Goal: Task Accomplishment & Management: Manage account settings

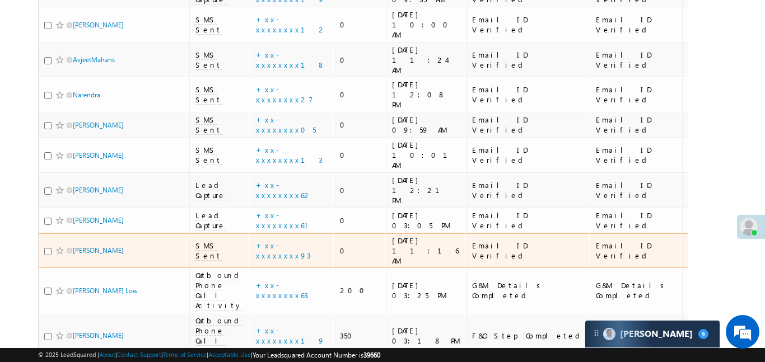
scroll to position [481, 0]
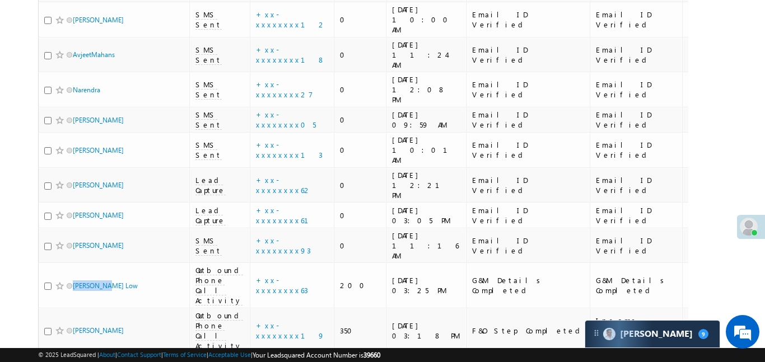
click at [731, 115] on body "Menu [PERSON_NAME] .d Aakan sha.D @ange lbrok ing.c om" at bounding box center [382, 244] width 765 height 1451
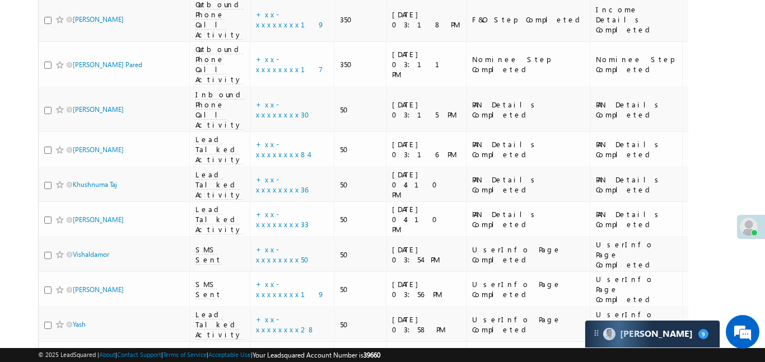
scroll to position [803, 0]
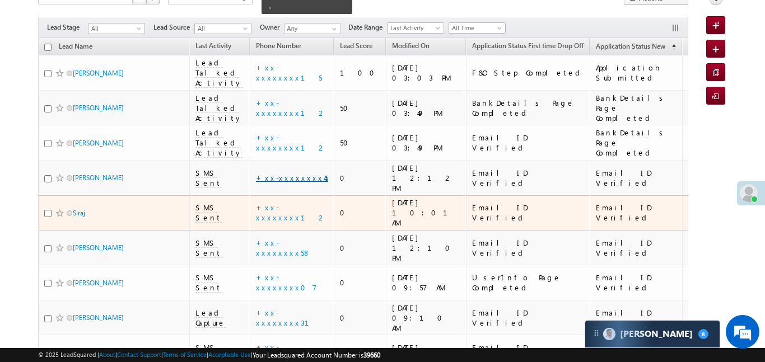
scroll to position [94, 0]
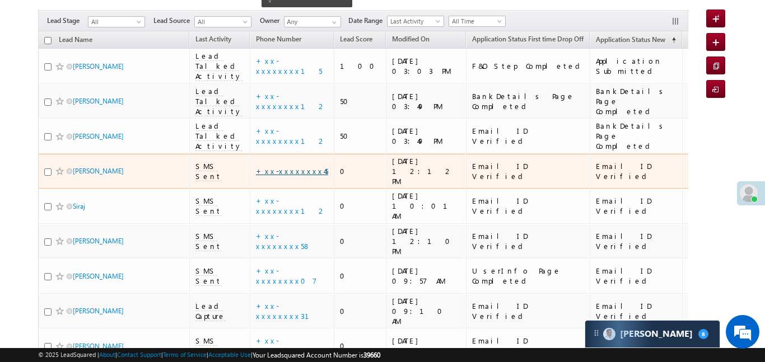
click at [283, 166] on link "+xx-xxxxxxxx45" at bounding box center [292, 171] width 72 height 10
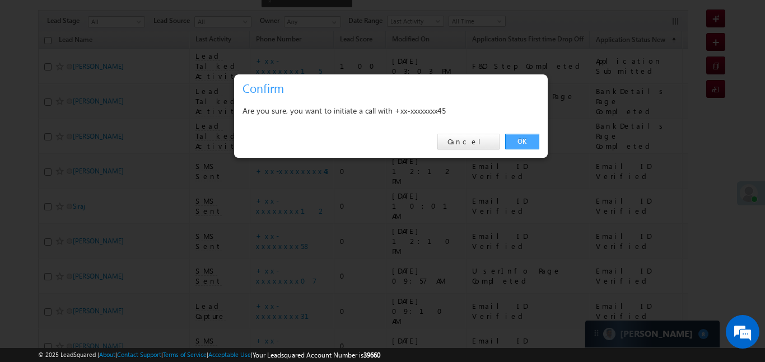
click at [525, 139] on link "OK" at bounding box center [522, 142] width 34 height 16
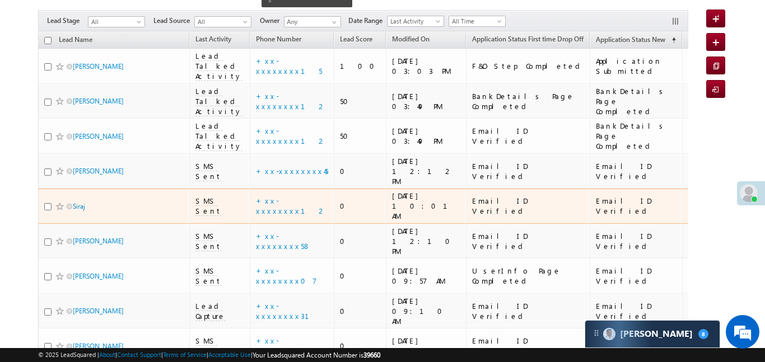
scroll to position [124, 0]
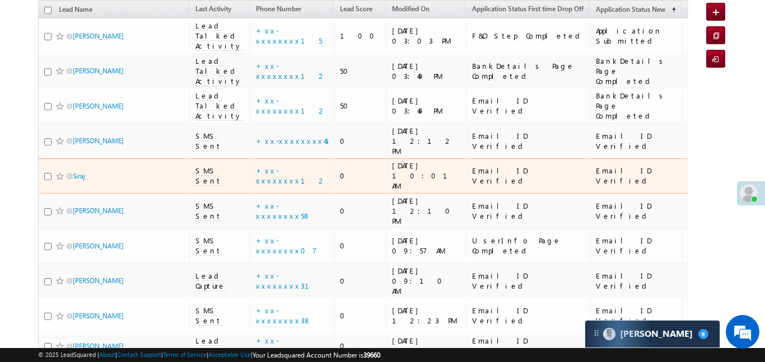
click at [272, 162] on td "+xx-xxxxxxxx12" at bounding box center [292, 175] width 84 height 35
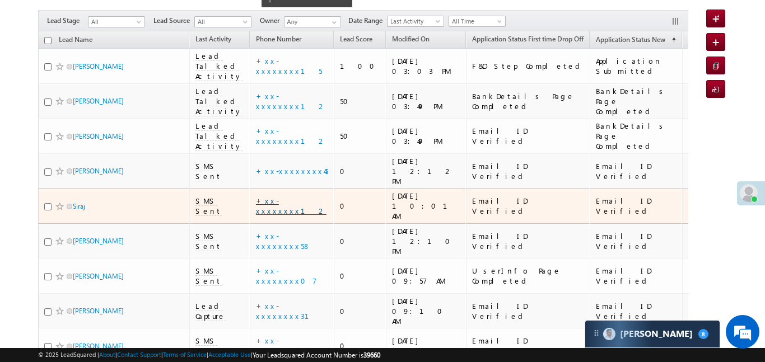
click at [274, 196] on link "+xx-xxxxxxxx12" at bounding box center [291, 206] width 71 height 20
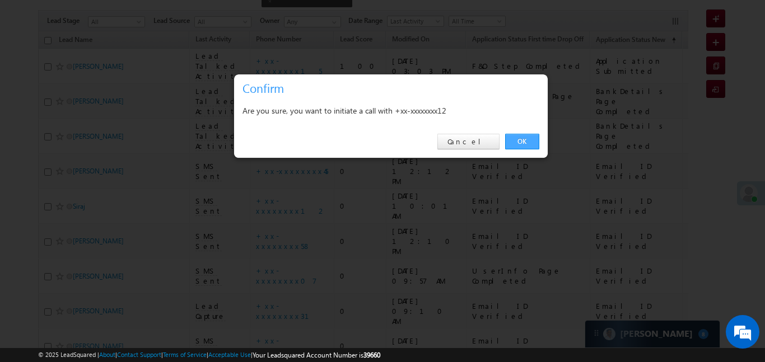
click at [516, 146] on link "OK" at bounding box center [522, 142] width 34 height 16
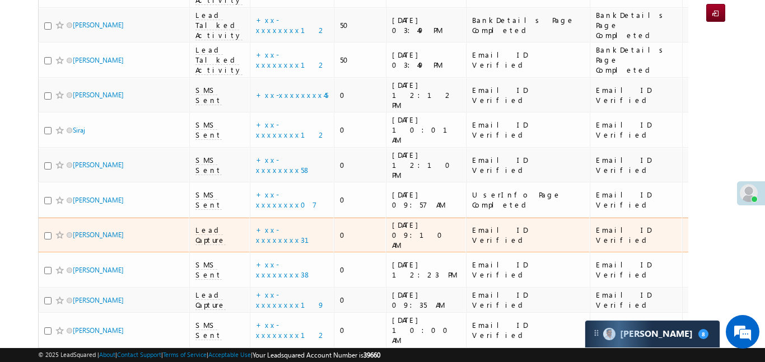
scroll to position [201, 0]
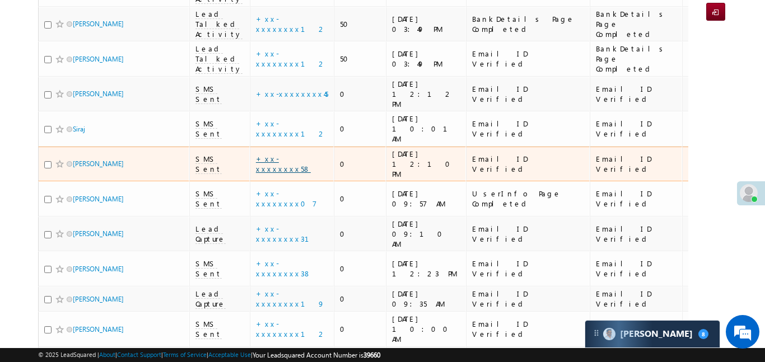
click at [276, 154] on link "+xx-xxxxxxxx58" at bounding box center [283, 164] width 55 height 20
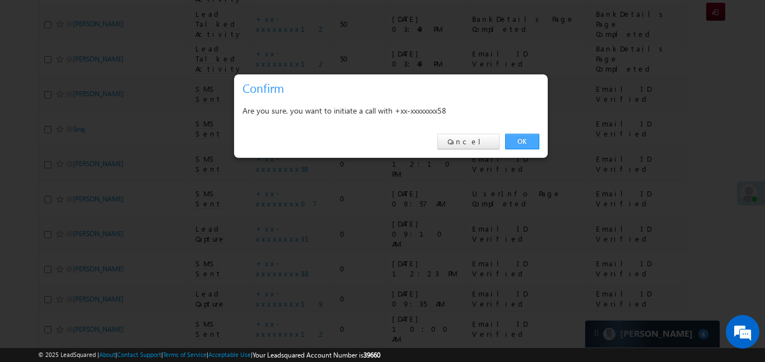
click at [524, 141] on link "OK" at bounding box center [522, 142] width 34 height 16
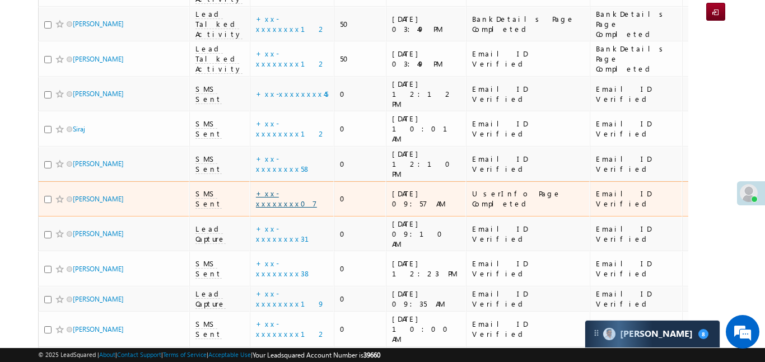
click at [288, 189] on link "+xx-xxxxxxxx07" at bounding box center [286, 199] width 61 height 20
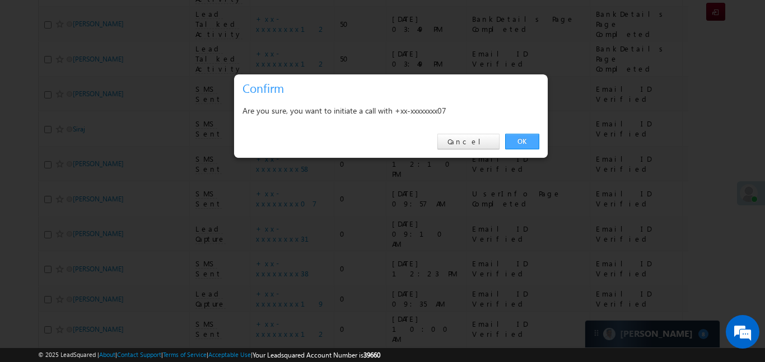
click at [525, 136] on link "OK" at bounding box center [522, 142] width 34 height 16
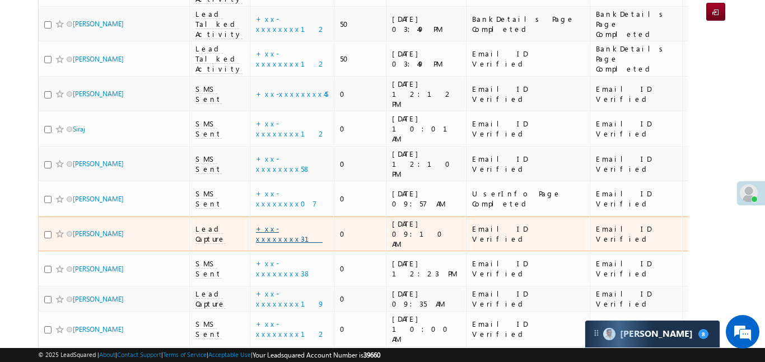
click at [287, 224] on link "+xx-xxxxxxxx31" at bounding box center [289, 234] width 67 height 20
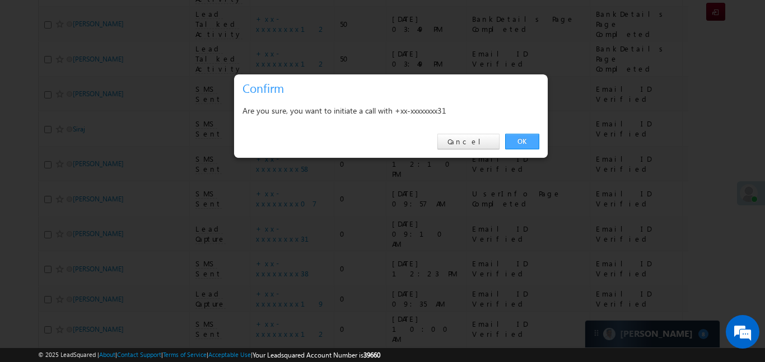
click at [527, 147] on link "OK" at bounding box center [522, 142] width 34 height 16
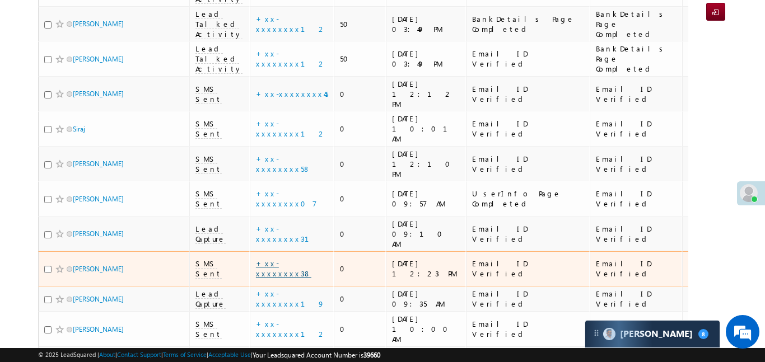
click at [278, 259] on link "+xx-xxxxxxxx38" at bounding box center [283, 269] width 55 height 20
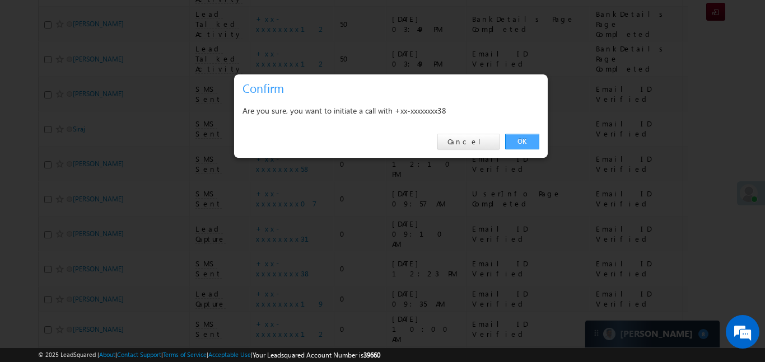
click at [528, 136] on link "OK" at bounding box center [522, 142] width 34 height 16
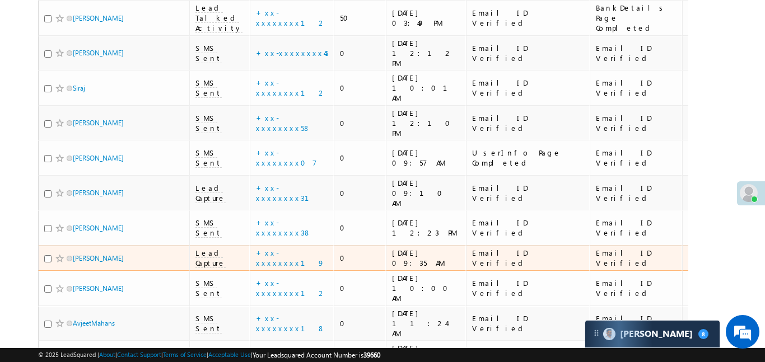
scroll to position [246, 0]
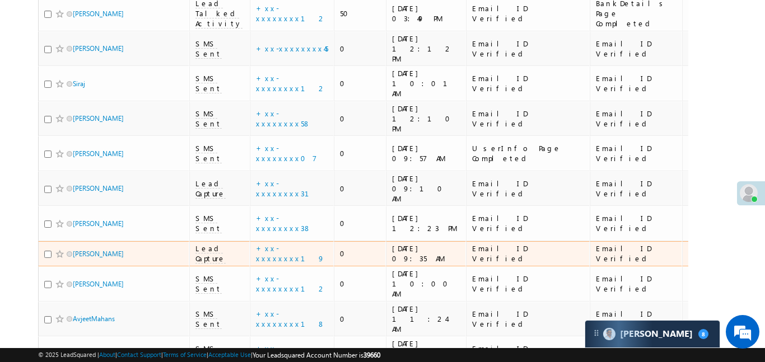
click at [279, 244] on div "+xx-xxxxxxxx19" at bounding box center [292, 254] width 73 height 20
click at [277, 244] on link "+xx-xxxxxxxx19" at bounding box center [290, 254] width 69 height 20
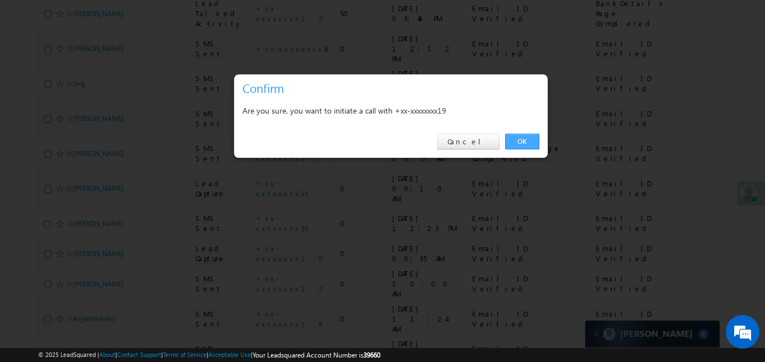
click at [526, 143] on link "OK" at bounding box center [522, 142] width 34 height 16
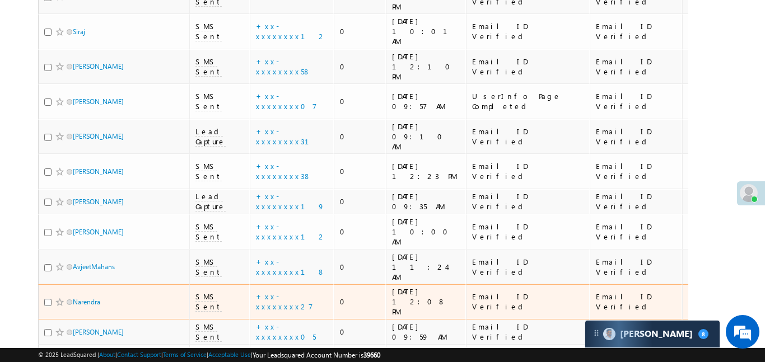
scroll to position [318, 0]
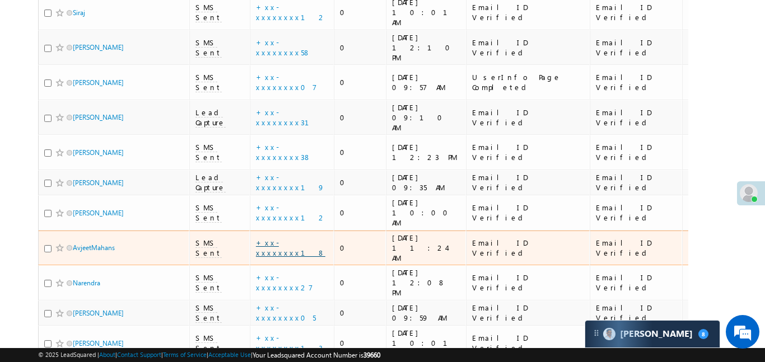
click at [282, 238] on link "+xx-xxxxxxxx18" at bounding box center [290, 248] width 69 height 20
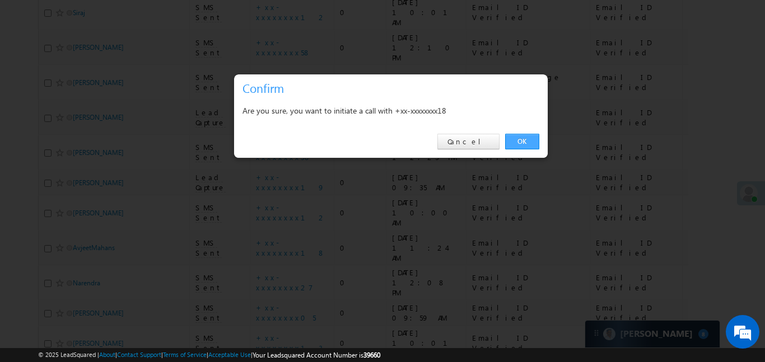
click at [534, 141] on link "OK" at bounding box center [522, 142] width 34 height 16
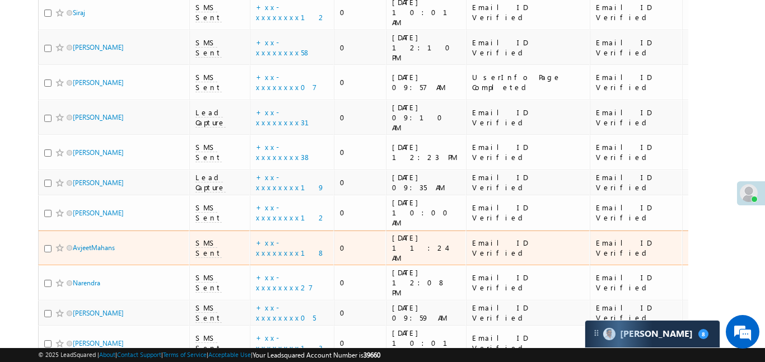
click at [534, 238] on div "Email ID Verified" at bounding box center [528, 248] width 113 height 20
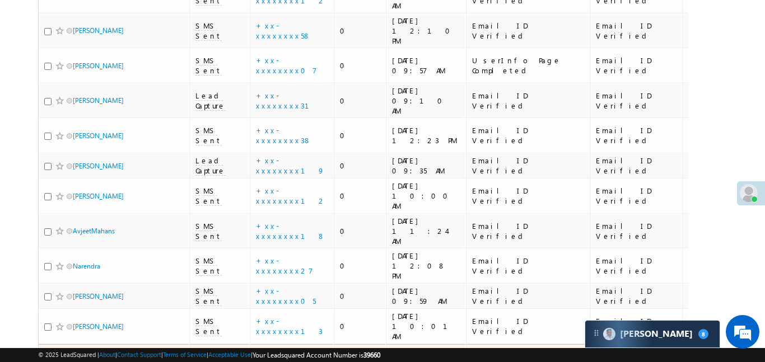
scroll to position [341, 0]
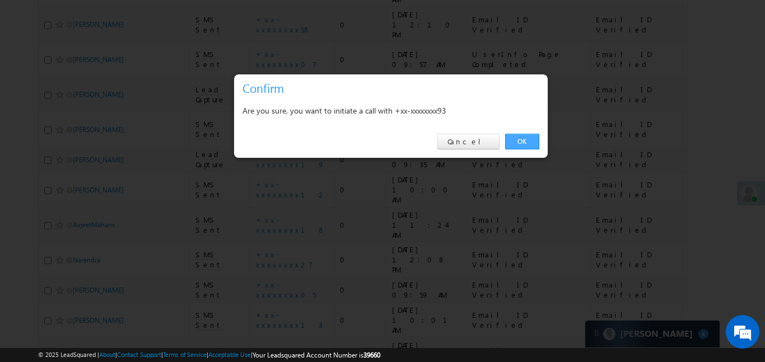
click at [525, 140] on link "OK" at bounding box center [522, 142] width 34 height 16
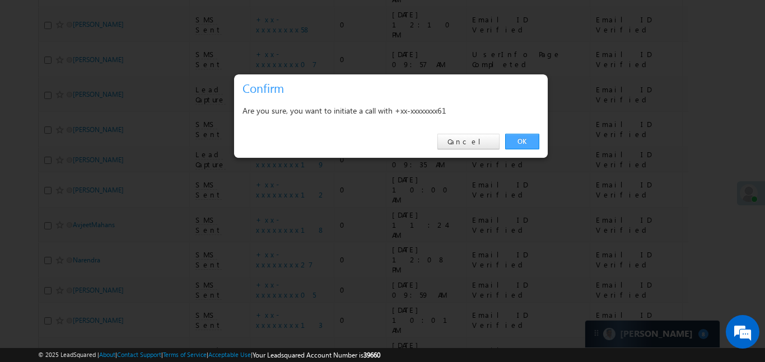
click at [521, 141] on link "OK" at bounding box center [522, 142] width 34 height 16
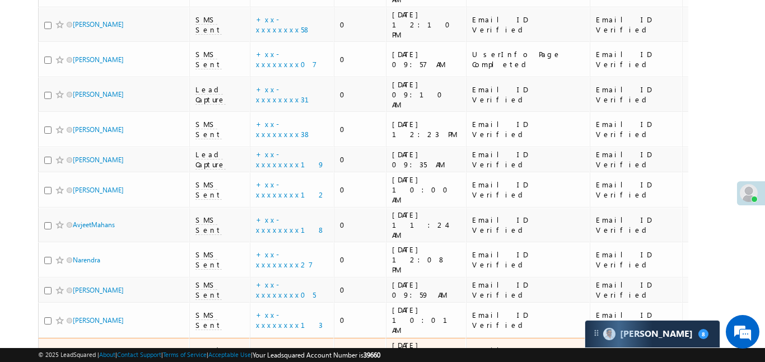
click at [275, 346] on link "+xx-xxxxxxxx62" at bounding box center [284, 356] width 56 height 20
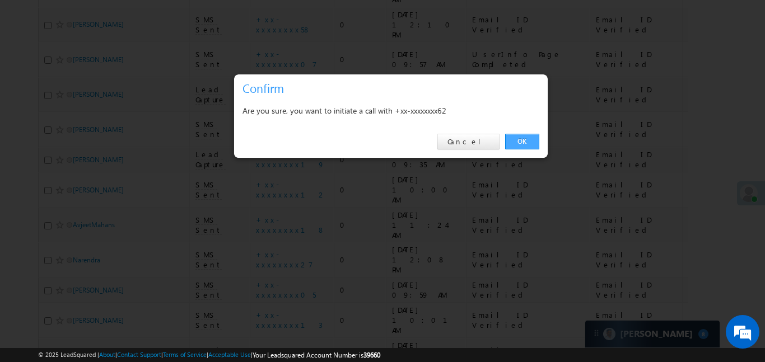
click at [533, 144] on link "OK" at bounding box center [522, 142] width 34 height 16
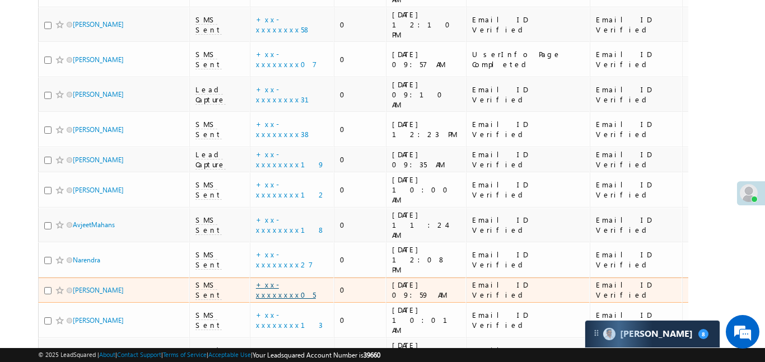
click at [275, 280] on link "+xx-xxxxxxxx05" at bounding box center [286, 290] width 60 height 20
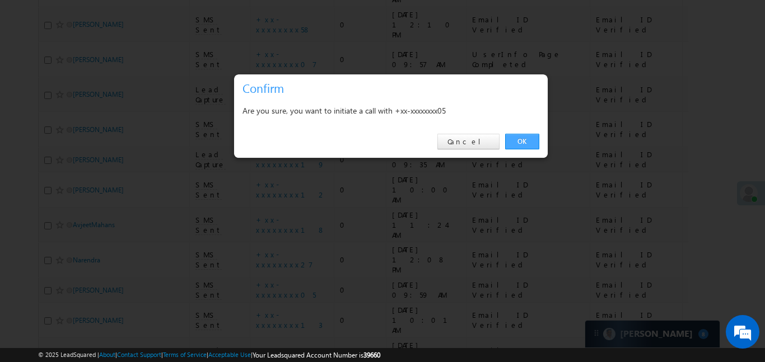
click at [518, 138] on link "OK" at bounding box center [522, 142] width 34 height 16
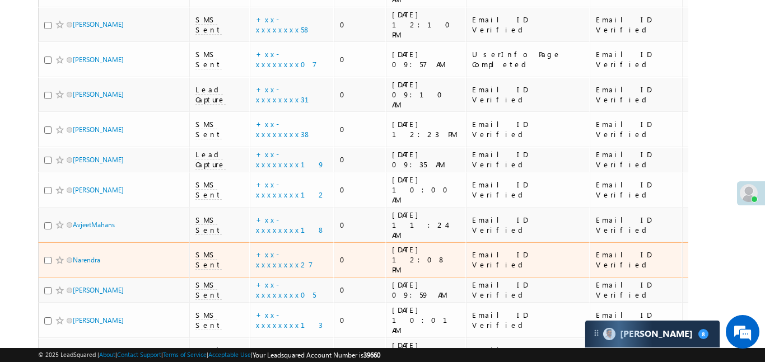
click at [278, 242] on td "+xx-xxxxxxxx27" at bounding box center [292, 259] width 84 height 35
click at [281, 250] on link "+xx-xxxxxxxx27" at bounding box center [284, 260] width 57 height 20
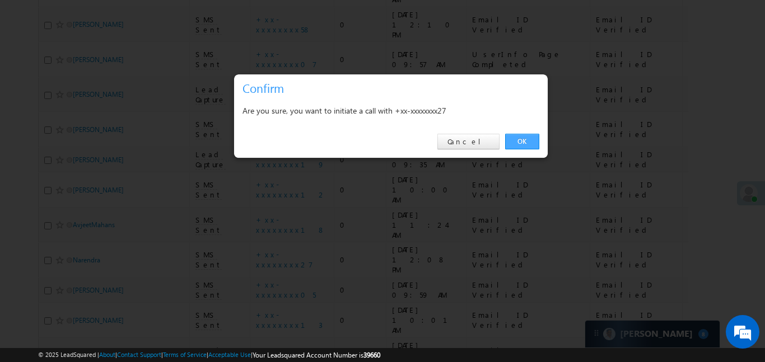
click at [529, 138] on link "OK" at bounding box center [522, 142] width 34 height 16
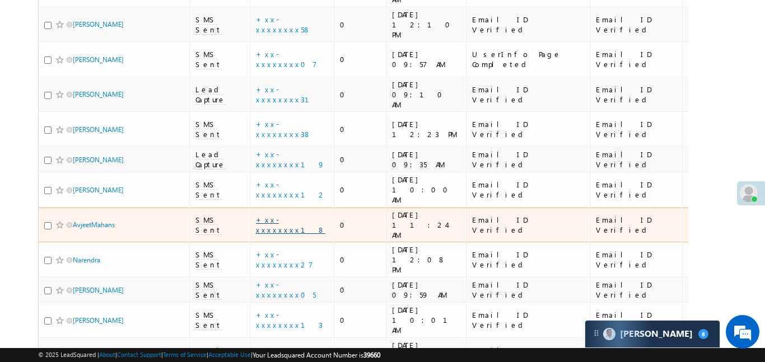
click at [290, 215] on link "+xx-xxxxxxxx18" at bounding box center [290, 225] width 69 height 20
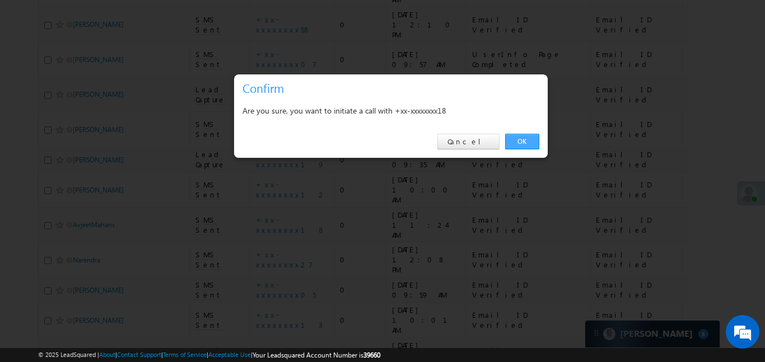
click at [524, 138] on link "OK" at bounding box center [522, 142] width 34 height 16
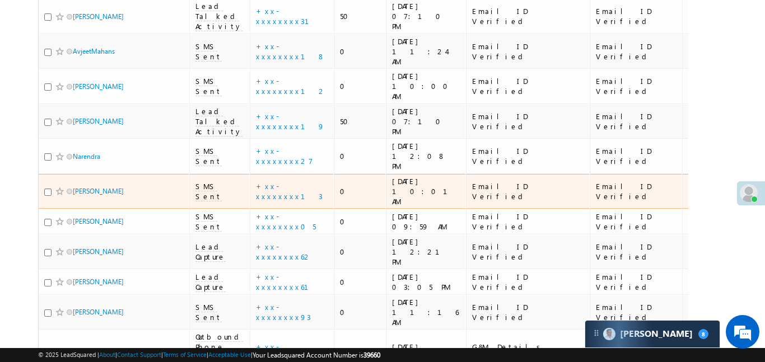
scroll to position [426, 0]
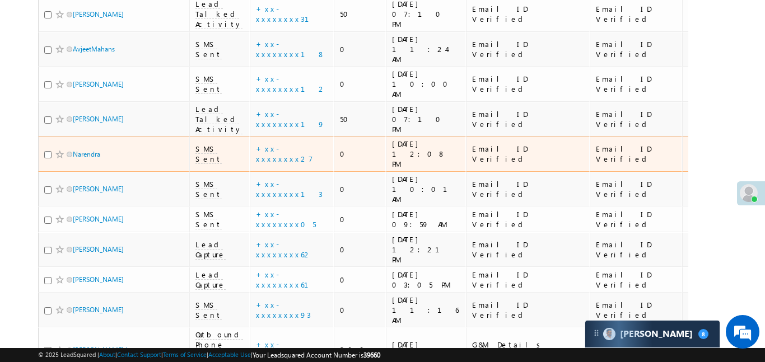
click at [269, 137] on td "+xx-xxxxxxxx27" at bounding box center [292, 154] width 84 height 35
click at [274, 144] on link "+xx-xxxxxxxx27" at bounding box center [284, 154] width 57 height 20
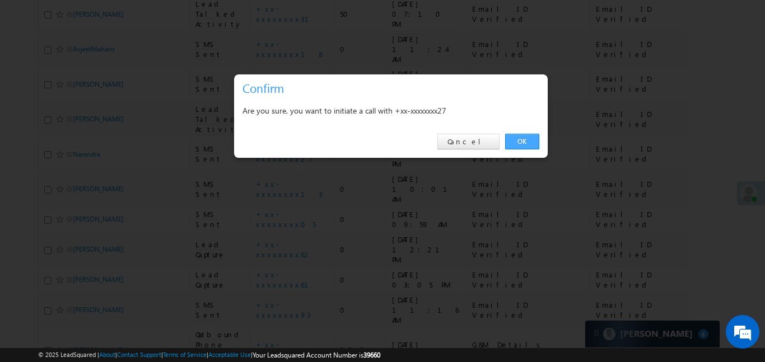
click at [521, 141] on link "OK" at bounding box center [522, 142] width 34 height 16
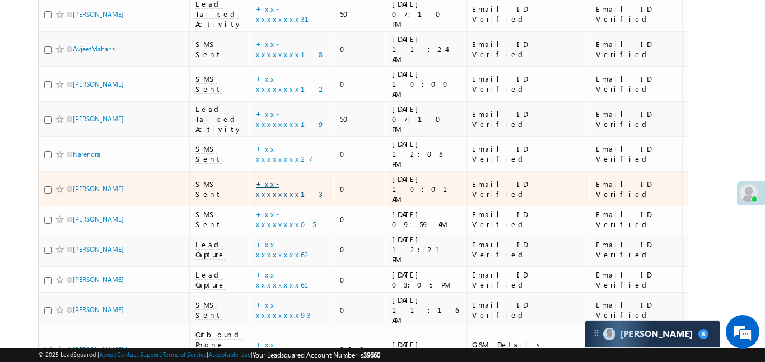
click at [276, 179] on link "+xx-xxxxxxxx13" at bounding box center [289, 189] width 67 height 20
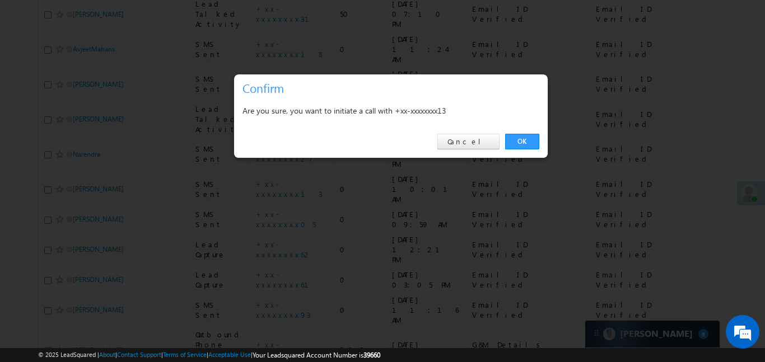
scroll to position [456, 0]
click at [514, 148] on link "OK" at bounding box center [522, 142] width 34 height 16
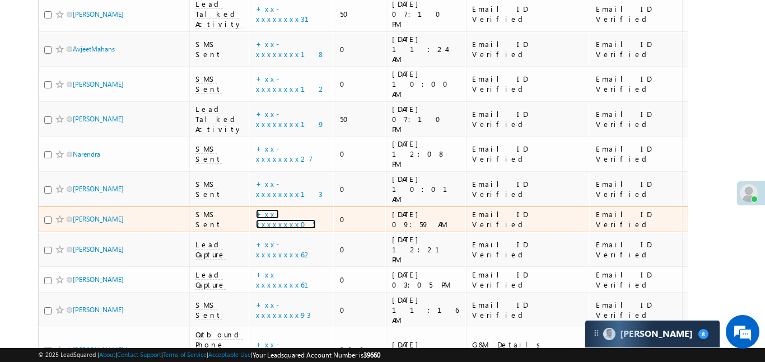
click at [270, 209] on link "+xx-xxxxxxxx05" at bounding box center [286, 219] width 60 height 20
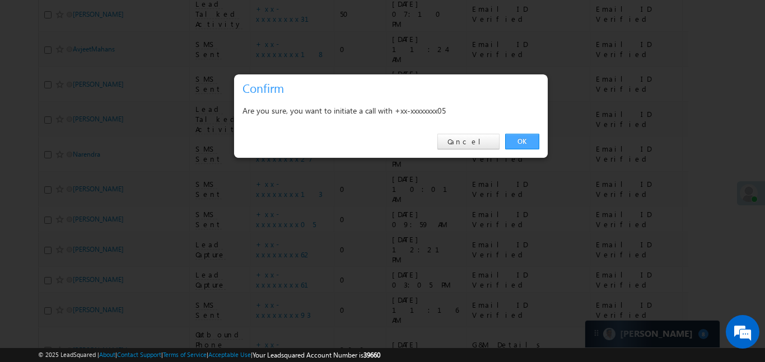
click at [523, 143] on link "OK" at bounding box center [522, 142] width 34 height 16
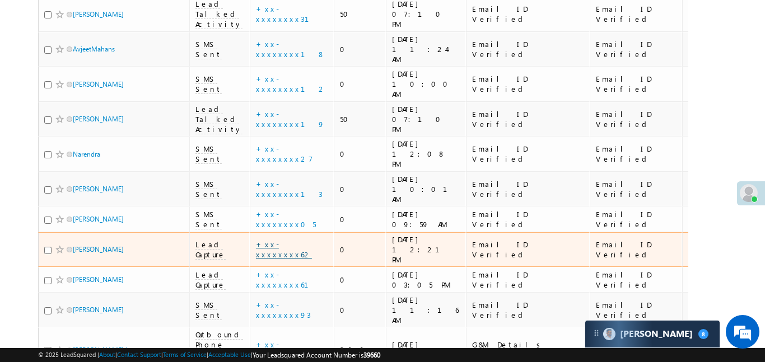
click at [281, 240] on link "+xx-xxxxxxxx62" at bounding box center [284, 250] width 56 height 20
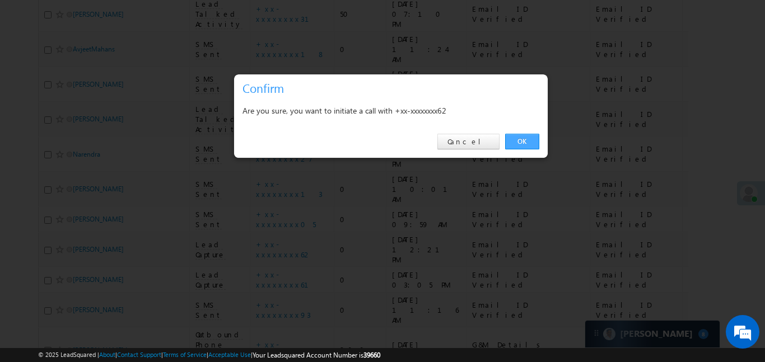
click at [531, 144] on link "OK" at bounding box center [522, 142] width 34 height 16
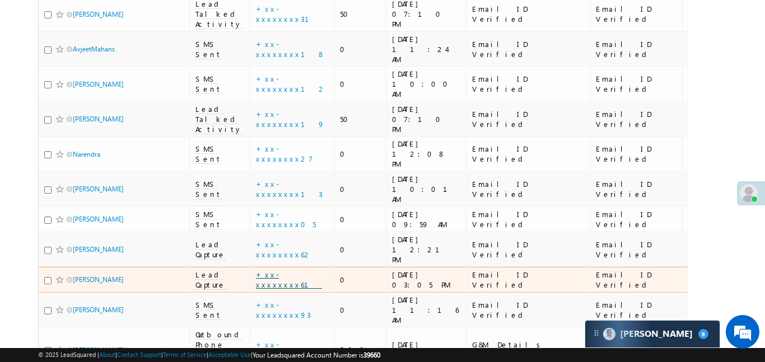
click at [283, 270] on link "+xx-xxxxxxxx61" at bounding box center [289, 280] width 66 height 20
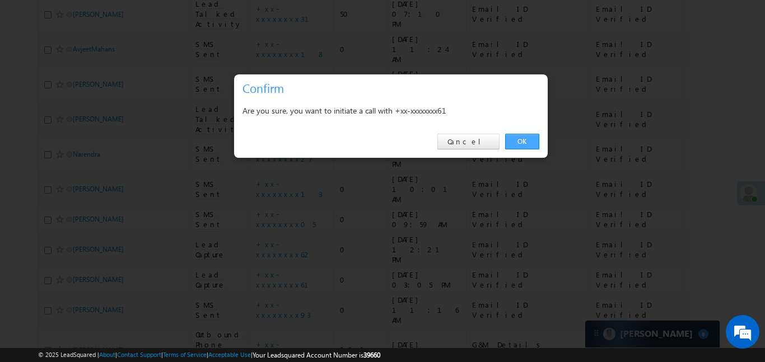
click at [527, 143] on link "OK" at bounding box center [522, 142] width 34 height 16
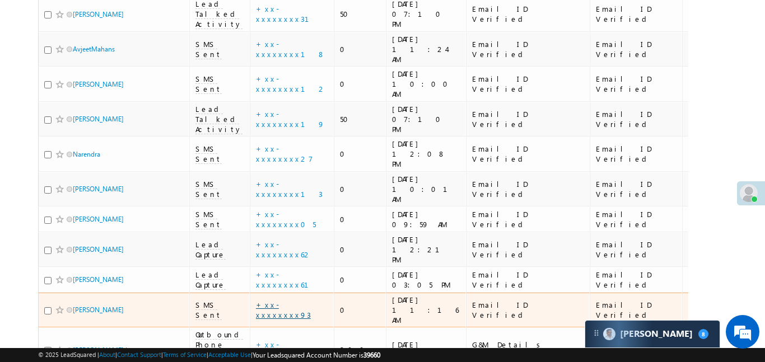
click at [287, 300] on link "+xx-xxxxxxxx93" at bounding box center [283, 310] width 55 height 20
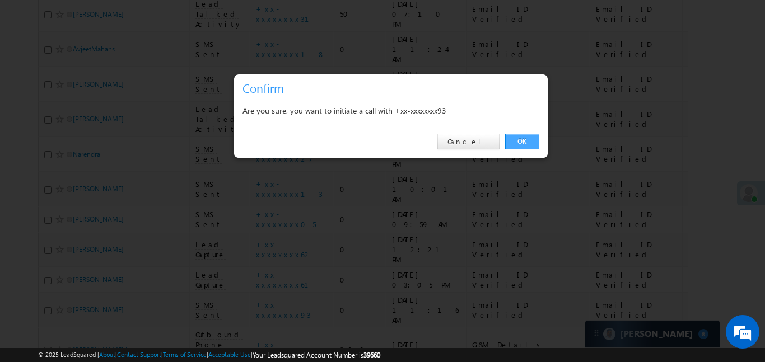
click at [534, 141] on link "OK" at bounding box center [522, 142] width 34 height 16
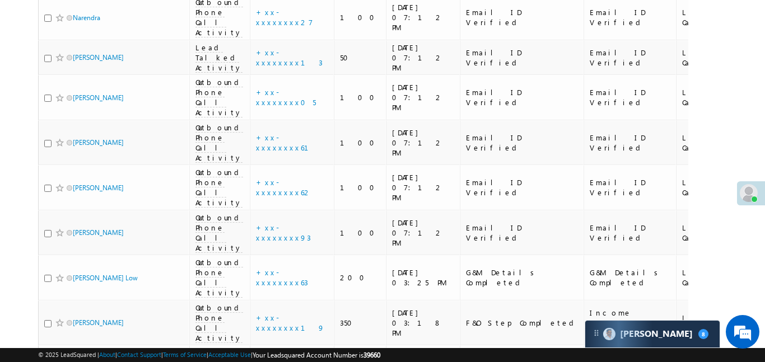
scroll to position [556, 0]
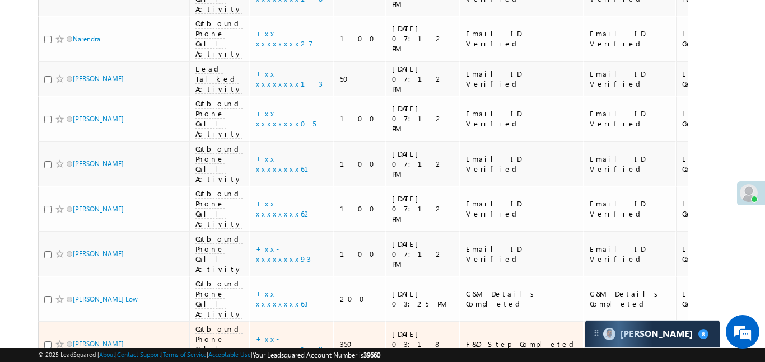
click at [271, 334] on div "+xx-xxxxxxxx19" at bounding box center [292, 344] width 73 height 20
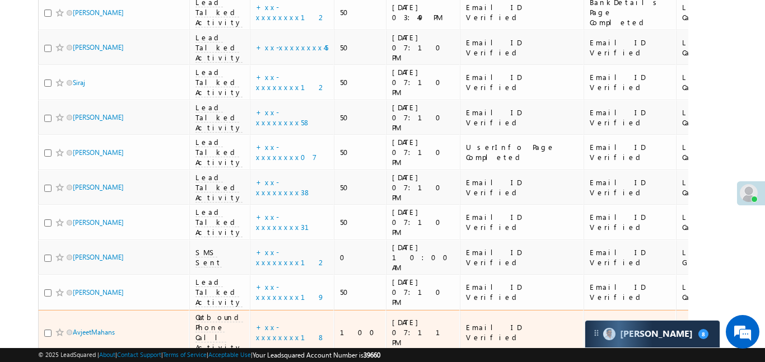
scroll to position [172, 0]
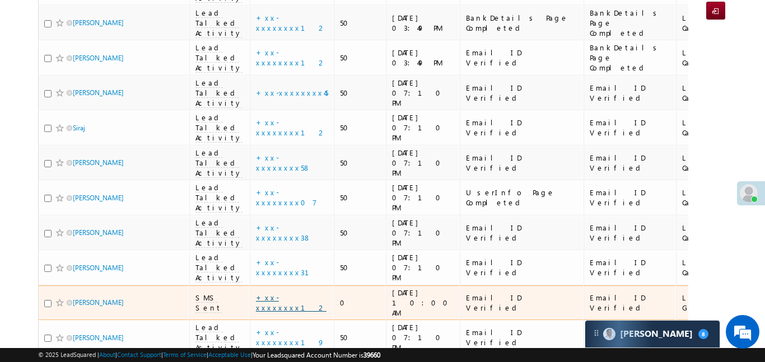
click at [284, 293] on link "+xx-xxxxxxxx12" at bounding box center [291, 303] width 71 height 20
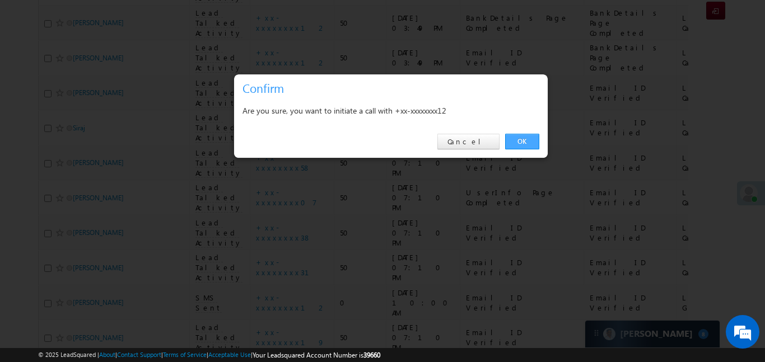
click at [533, 146] on link "OK" at bounding box center [522, 142] width 34 height 16
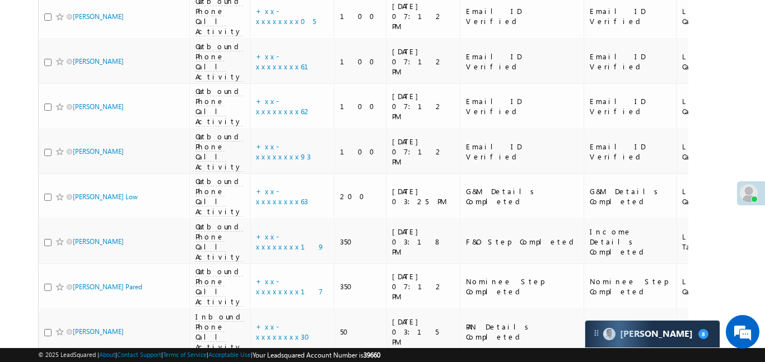
scroll to position [690, 0]
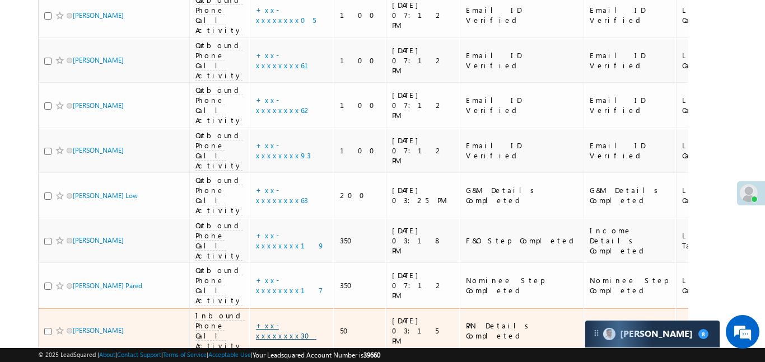
click at [274, 321] on link "+xx-xxxxxxxx30" at bounding box center [286, 331] width 60 height 20
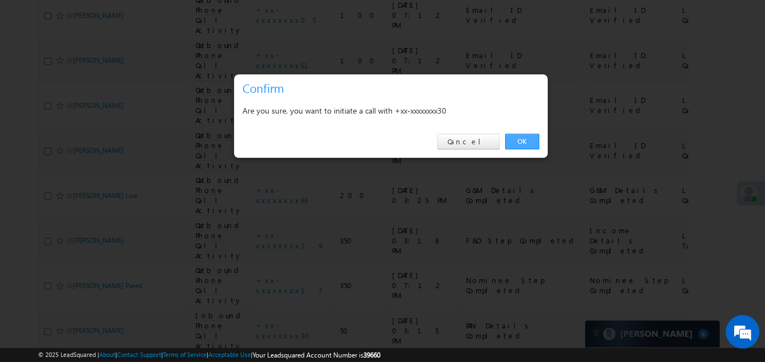
click at [522, 144] on link "OK" at bounding box center [522, 142] width 34 height 16
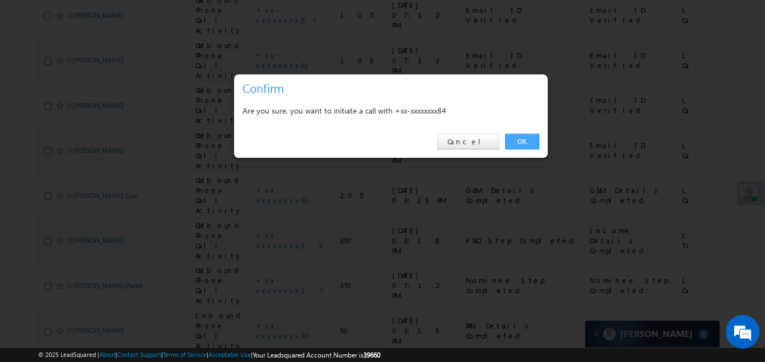
click at [520, 141] on link "OK" at bounding box center [522, 142] width 34 height 16
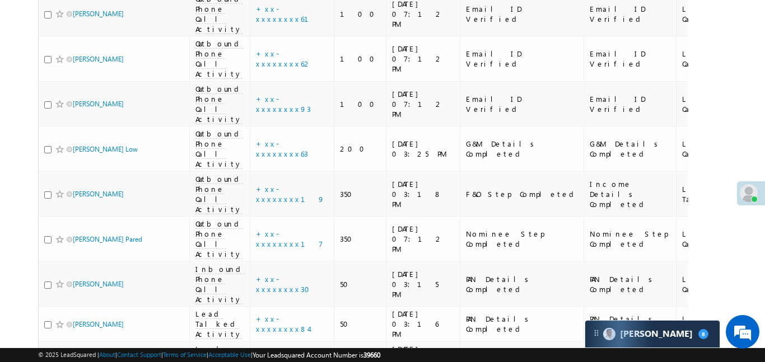
scroll to position [739, 0]
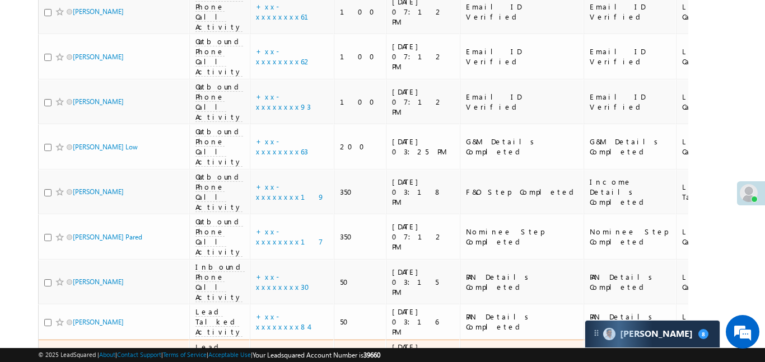
click at [275, 347] on link "+xx-xxxxxxxx36" at bounding box center [282, 357] width 52 height 20
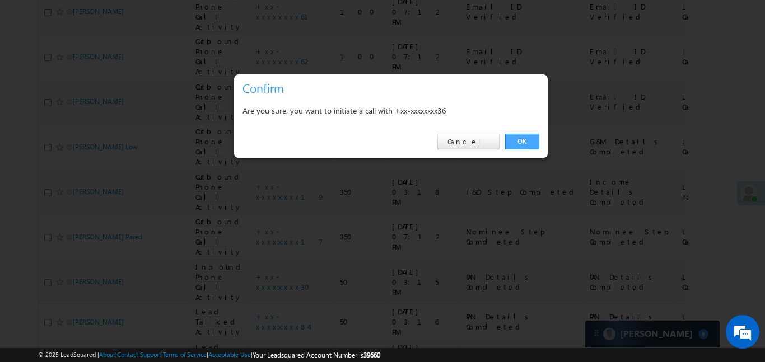
click at [520, 145] on link "OK" at bounding box center [522, 142] width 34 height 16
